Goal: Complete application form: Complete application form

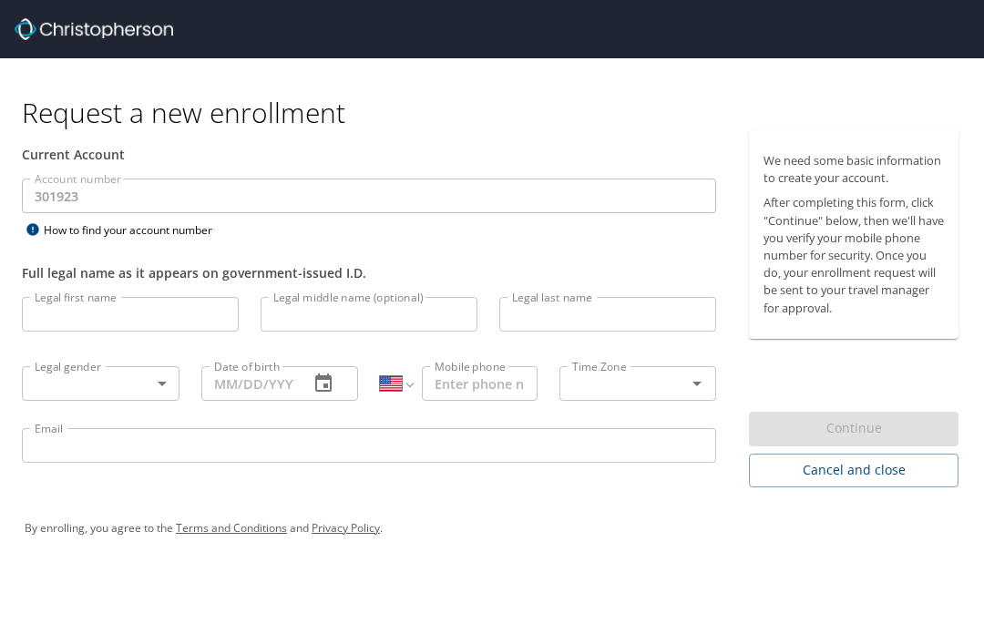
select select "US"
click at [183, 314] on input "Legal first name" at bounding box center [130, 314] width 217 height 35
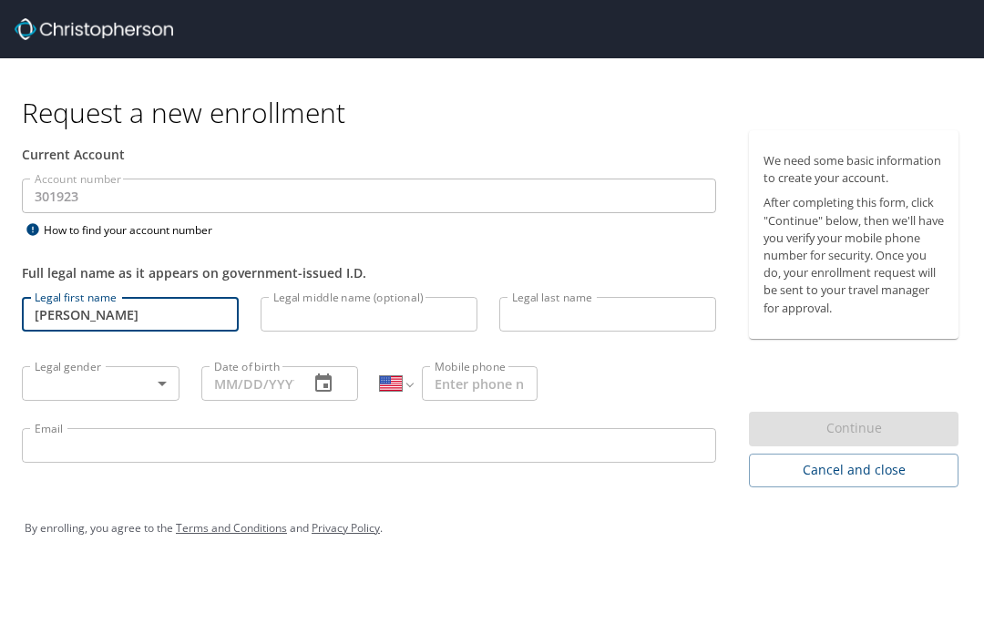
type input "Madilyn"
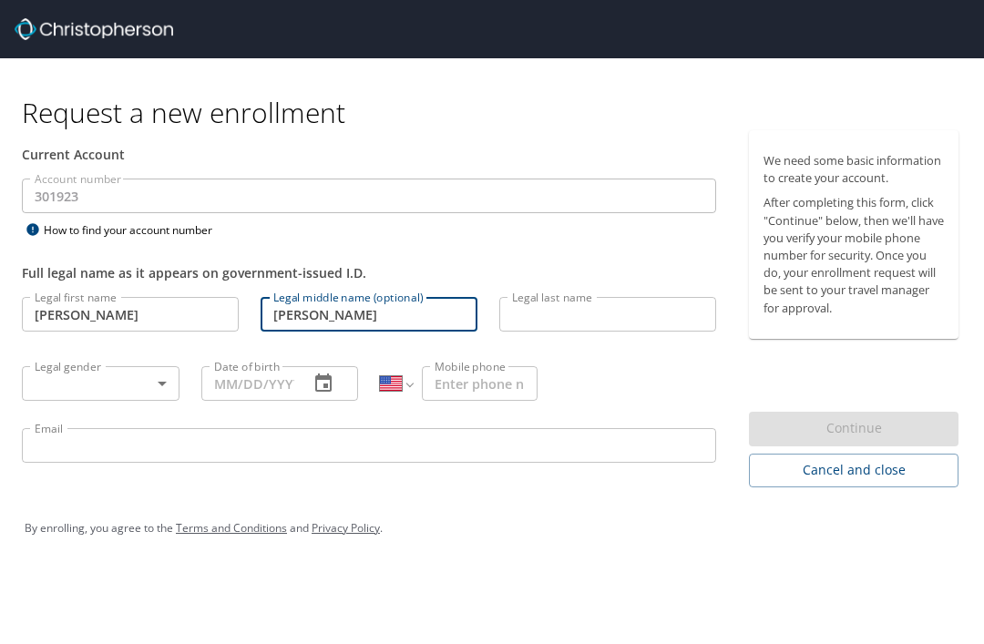
type input "Danielle"
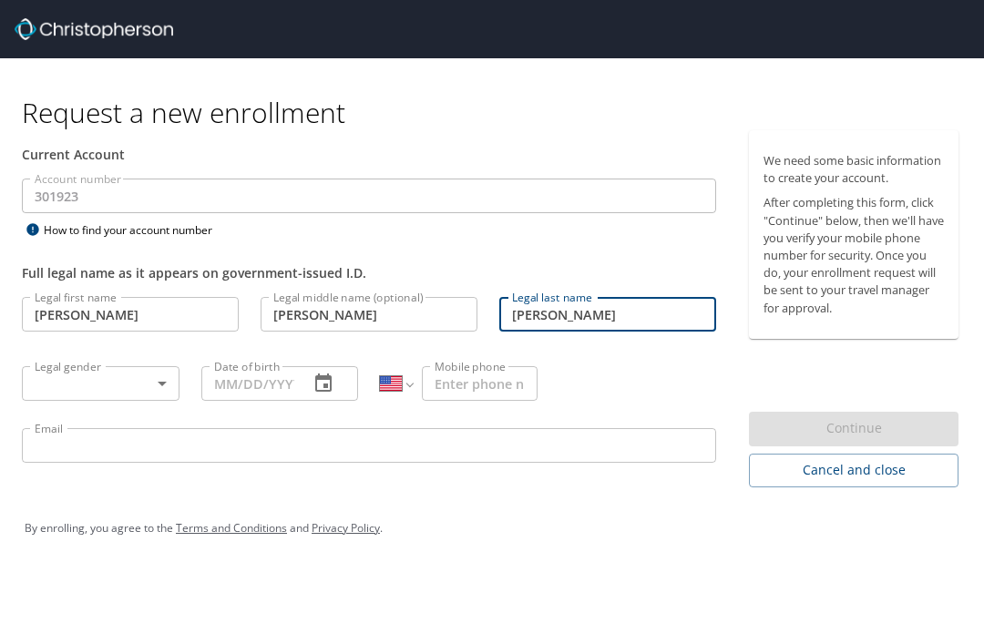
type input "Ruiz"
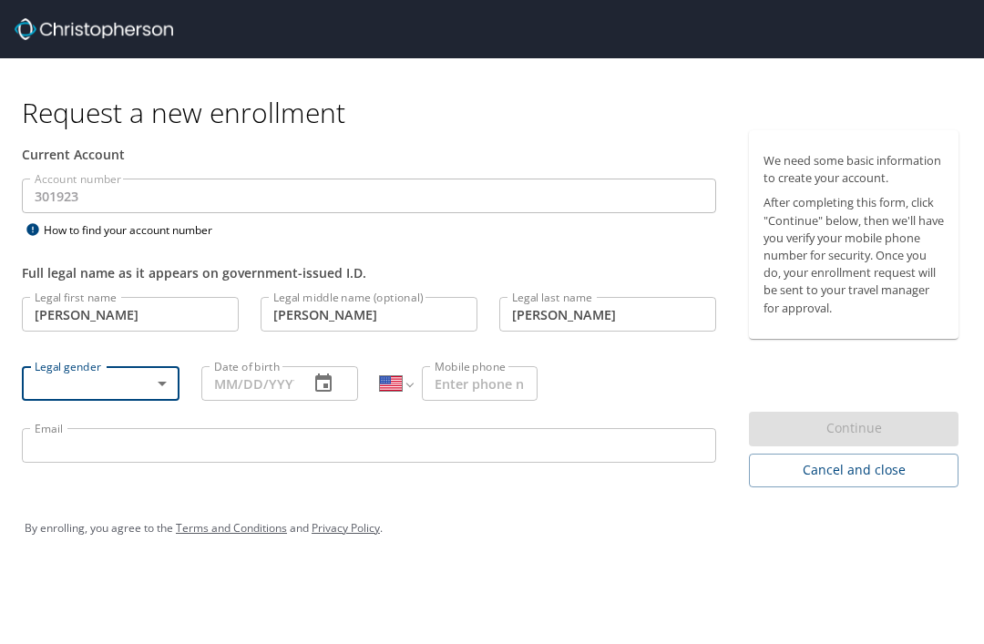
click at [113, 395] on body "Request a new enrollment Current Account Account number 301923 Account number H…" at bounding box center [492, 322] width 984 height 644
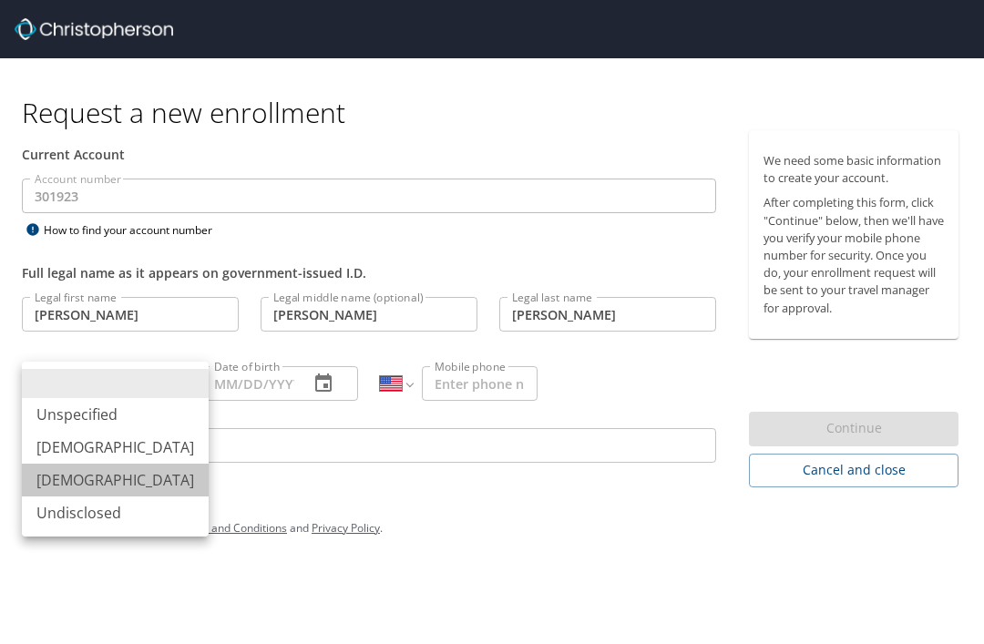
click at [118, 471] on li "Female" at bounding box center [115, 480] width 187 height 33
type input "Female"
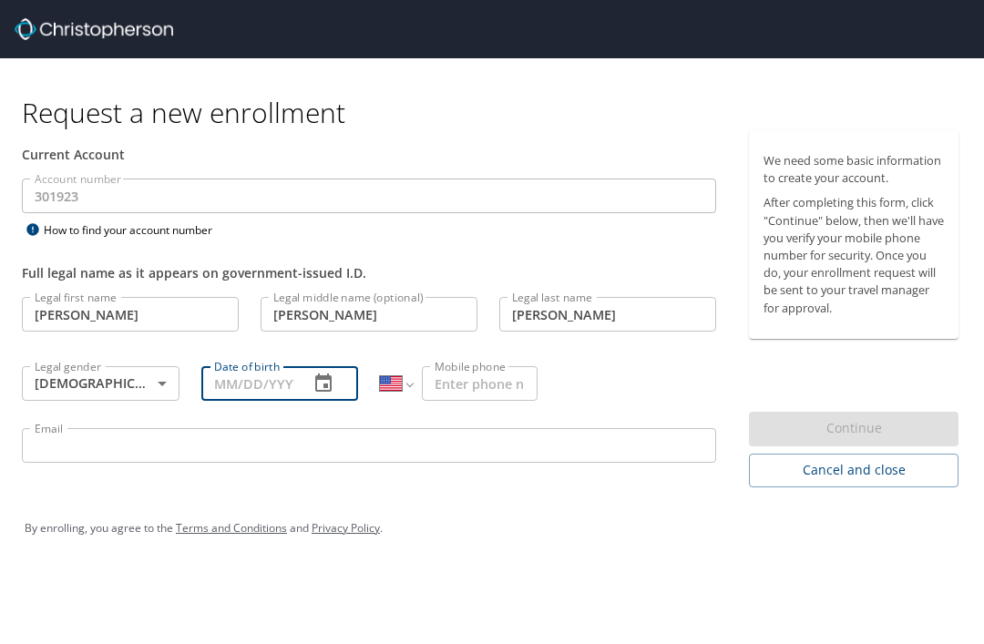
click at [264, 374] on input "Date of birth" at bounding box center [248, 383] width 94 height 35
type input "01/16/2001"
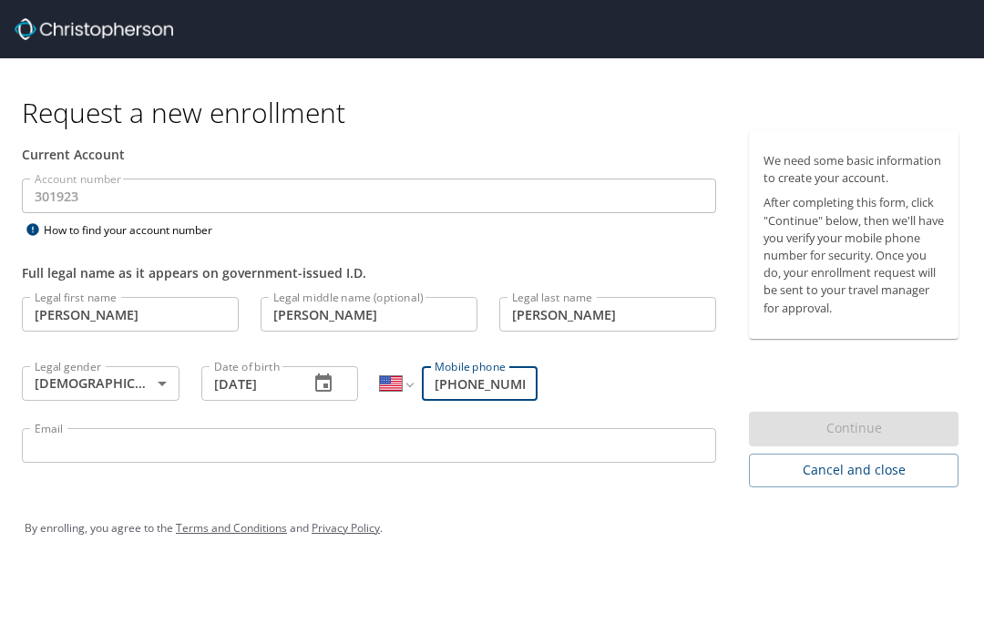
type input "(210) 464-5744"
click at [630, 463] on input "Email" at bounding box center [369, 445] width 694 height 35
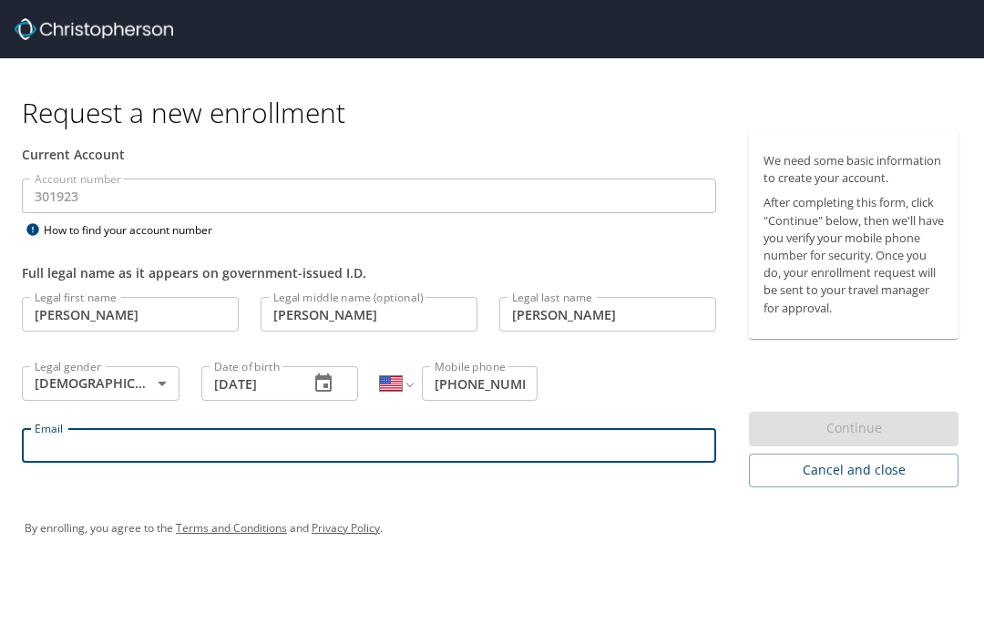
click at [638, 471] on div "Email Email" at bounding box center [369, 448] width 716 height 62
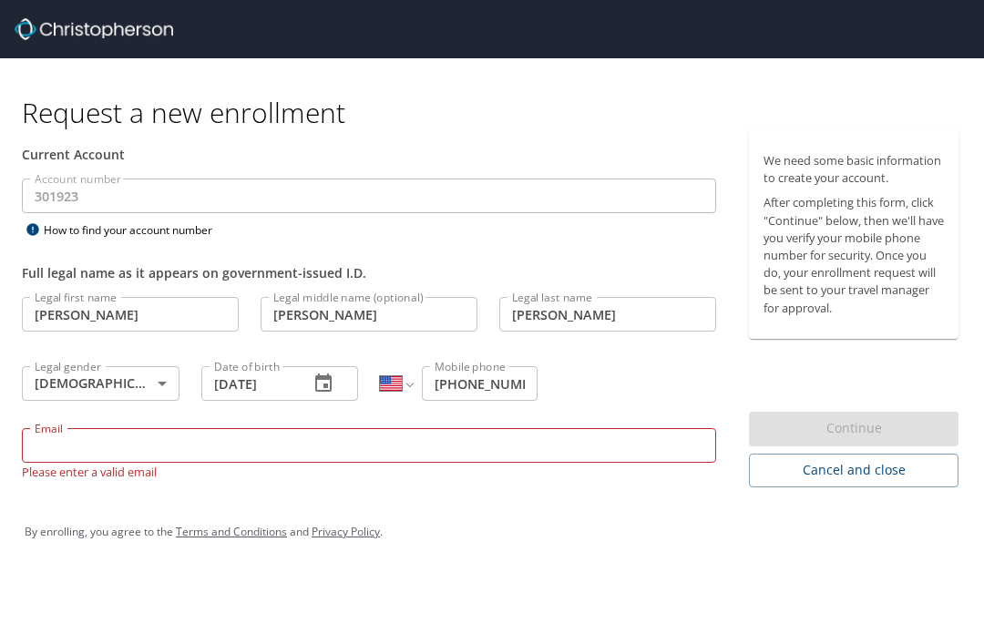
click at [659, 442] on input "Email" at bounding box center [369, 445] width 694 height 35
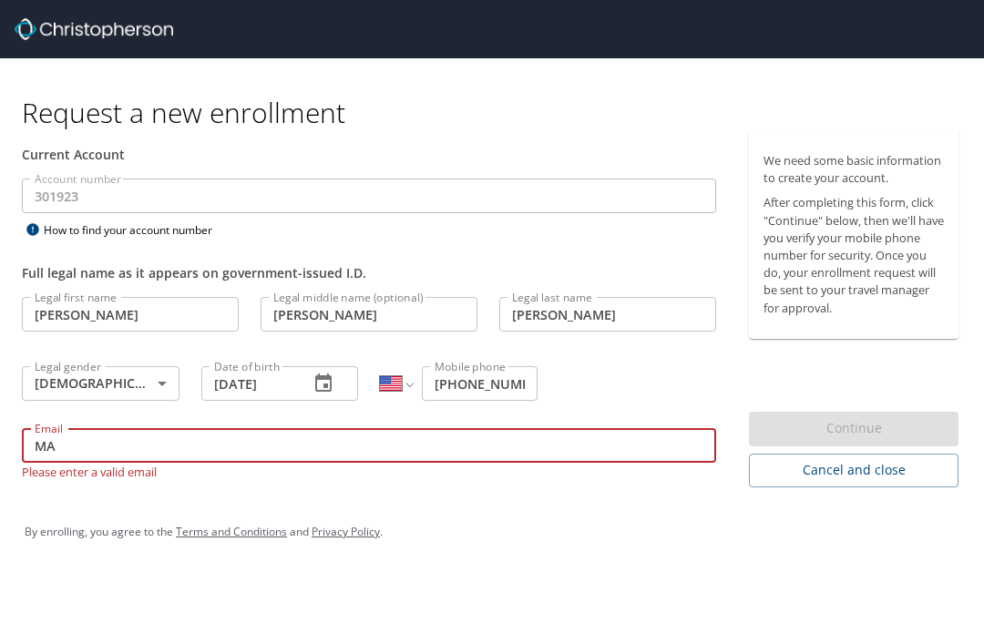
type input "M"
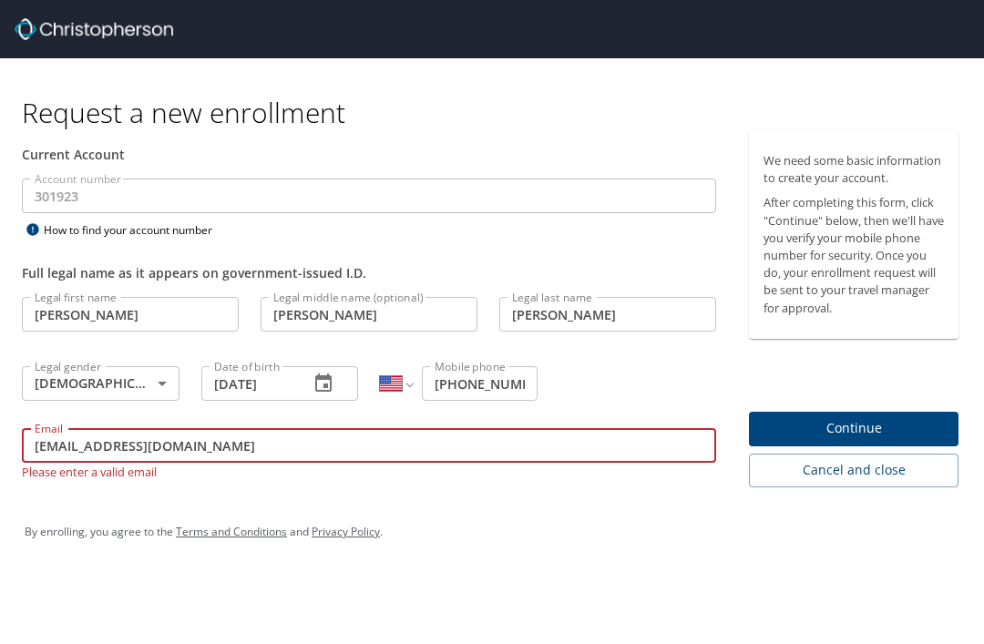
type input "Madilyn.danielle12@gmail.com"
click at [916, 425] on span "Continue" at bounding box center [854, 428] width 180 height 23
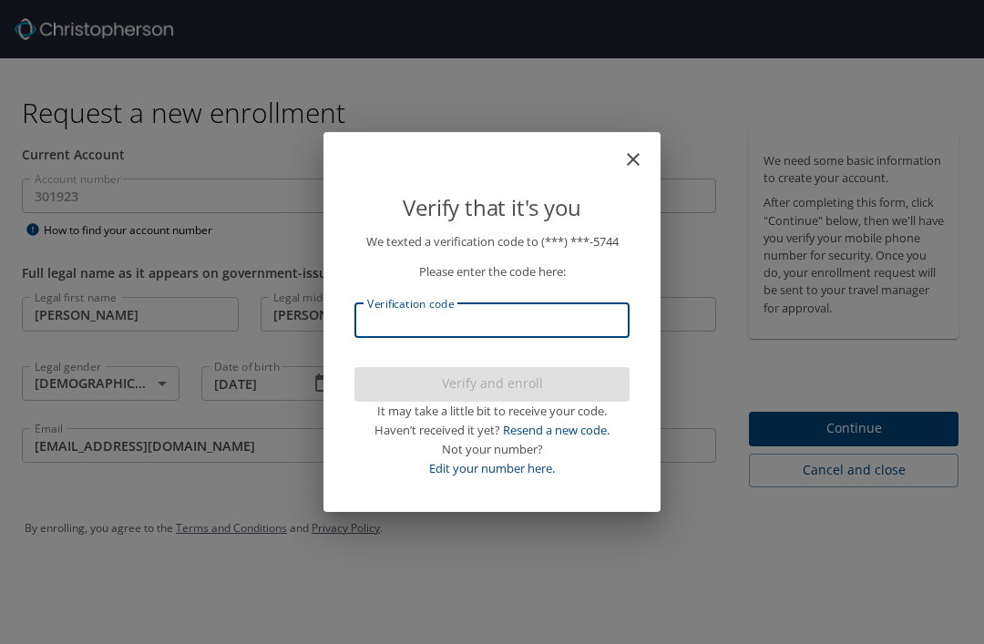
click at [572, 334] on input "Verification code" at bounding box center [491, 320] width 275 height 35
type input "885883"
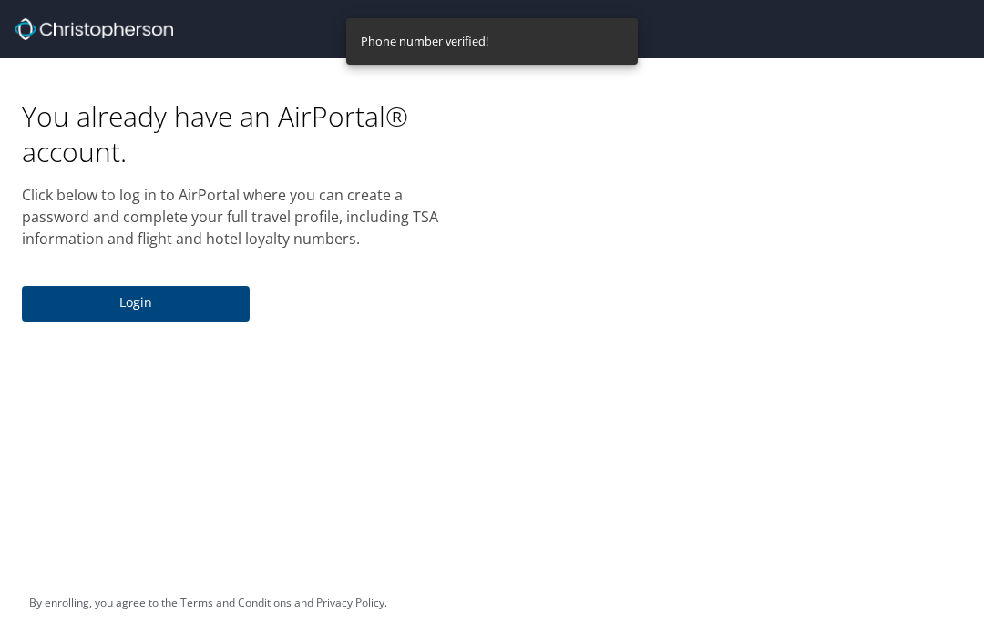
click at [132, 308] on span "Login" at bounding box center [135, 303] width 199 height 23
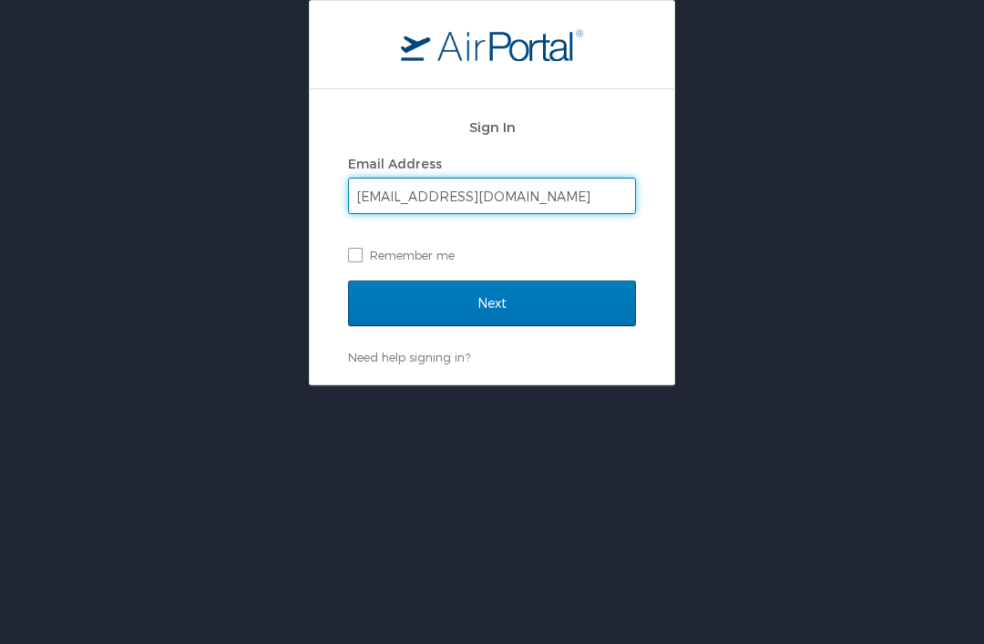
type input "madilyn.danielle12@gmail.com"
click at [492, 303] on input "Next" at bounding box center [492, 304] width 288 height 46
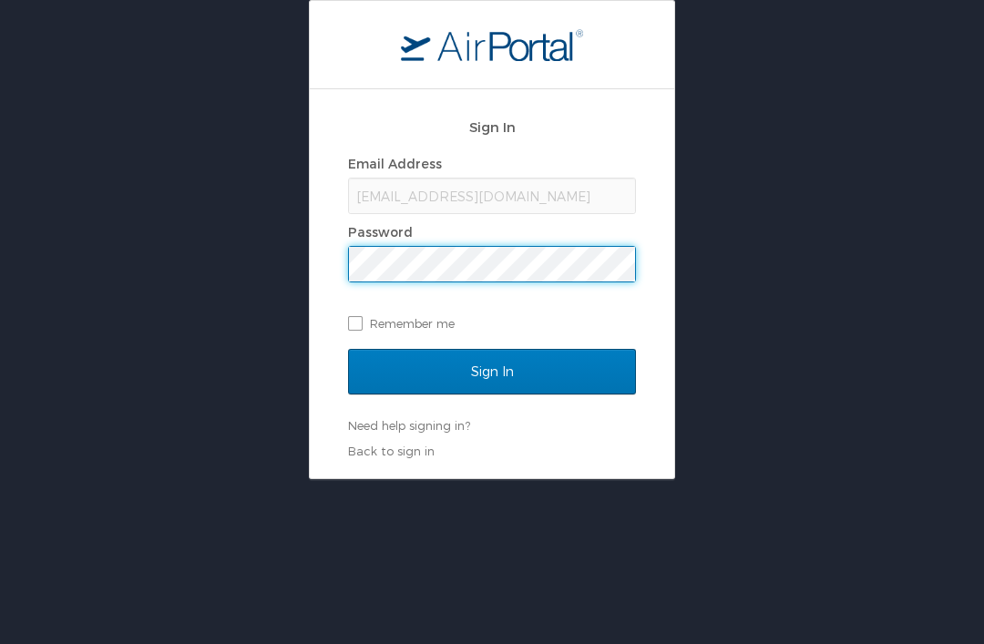
click at [492, 371] on input "Sign In" at bounding box center [492, 372] width 288 height 46
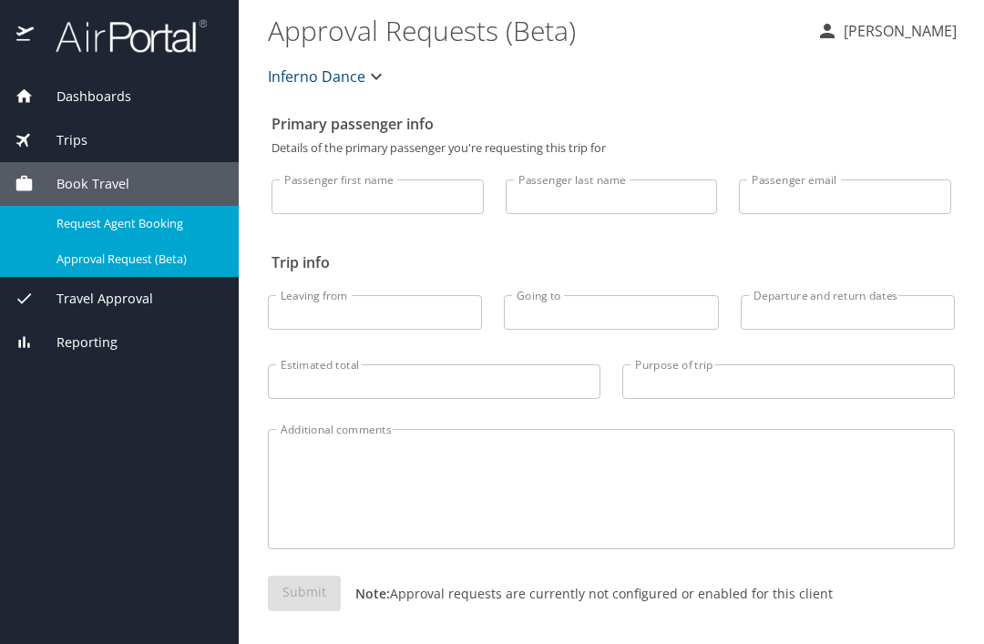
click at [141, 229] on span "Request Agent Booking" at bounding box center [136, 223] width 160 height 17
